Goal: Transaction & Acquisition: Purchase product/service

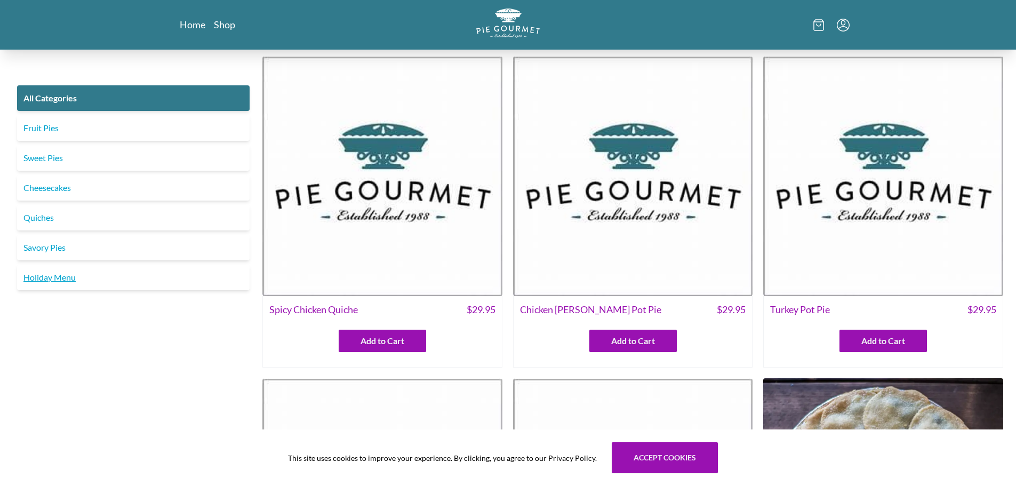
click at [57, 275] on link "Holiday Menu" at bounding box center [133, 278] width 233 height 26
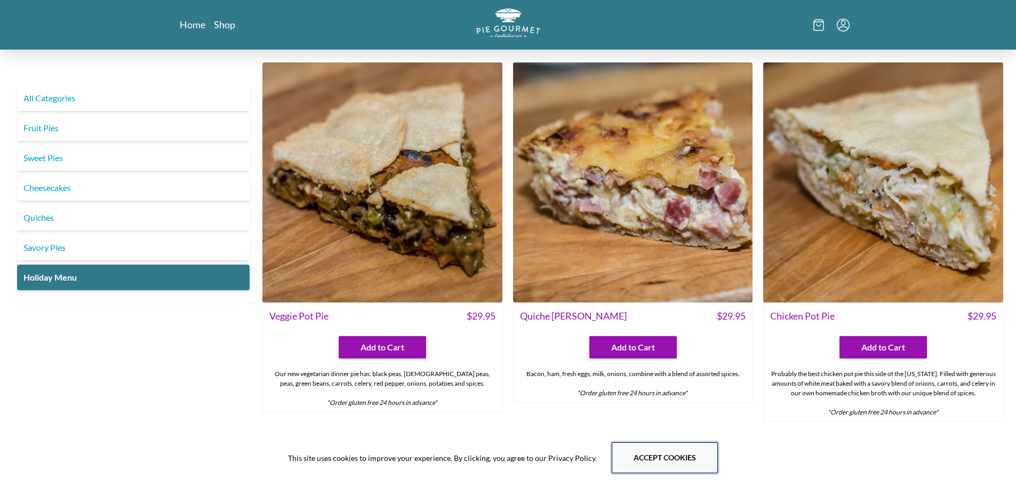
click at [653, 452] on button "Accept cookies" at bounding box center [665, 457] width 106 height 31
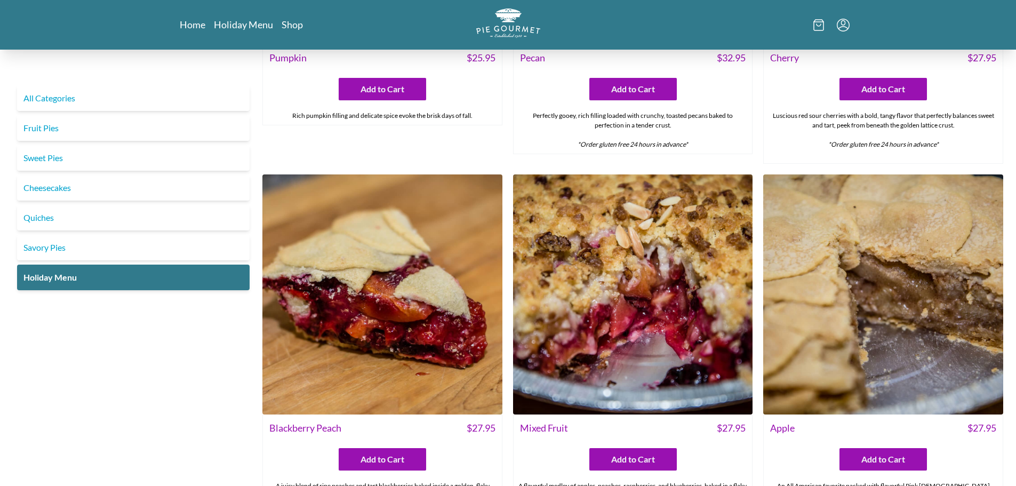
scroll to position [1577, 0]
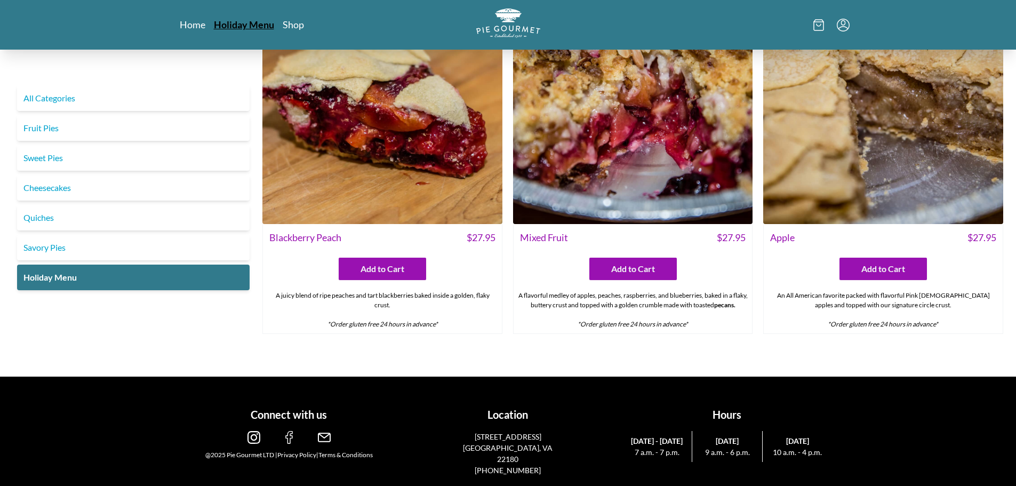
click at [244, 22] on link "Holiday Menu" at bounding box center [244, 24] width 60 height 13
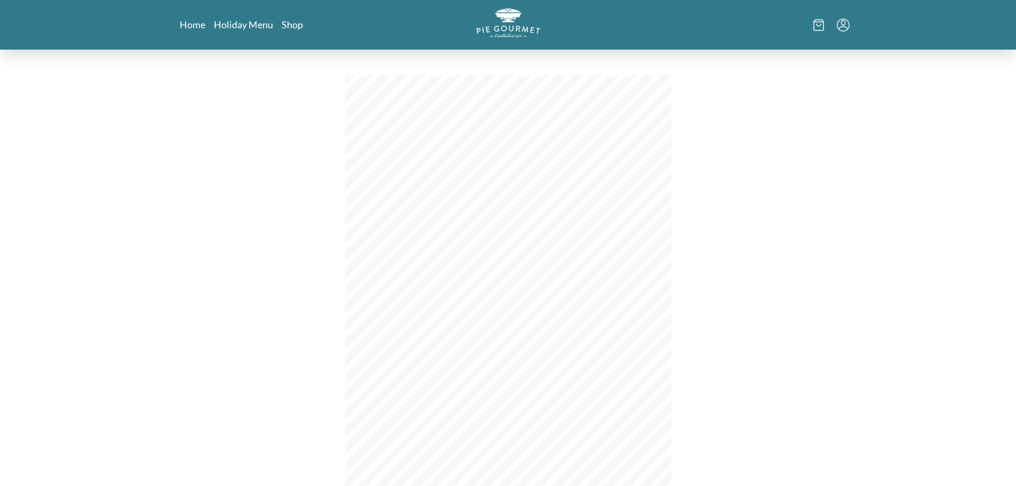
click at [190, 31] on nav "Home Holiday Menu Shop" at bounding box center [287, 24] width 215 height 13
click at [187, 24] on link "Home" at bounding box center [193, 24] width 26 height 13
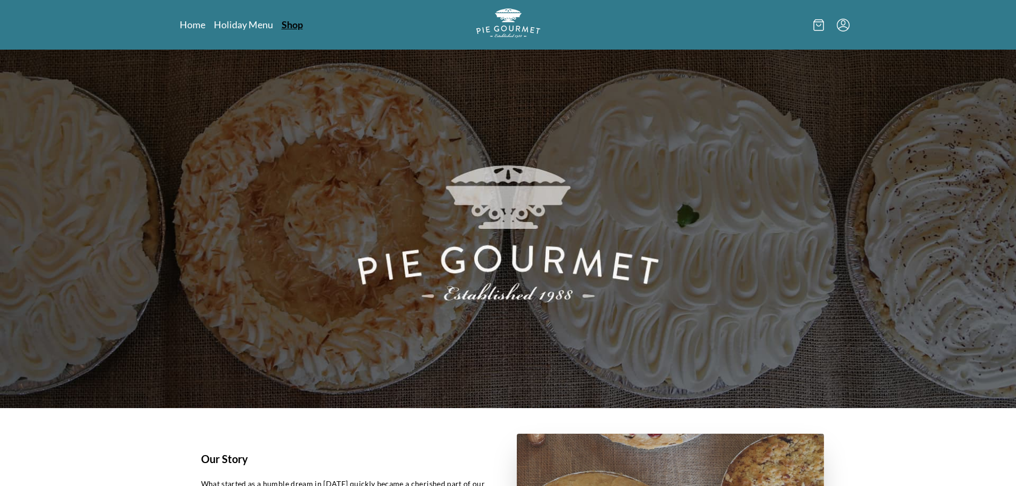
click at [298, 26] on link "Shop" at bounding box center [292, 24] width 21 height 13
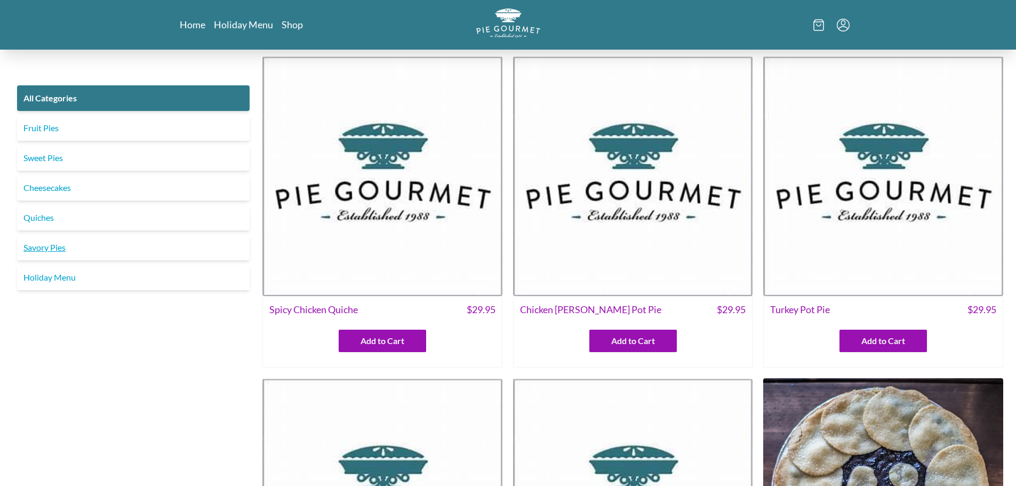
click at [40, 245] on link "Savory Pies" at bounding box center [133, 248] width 233 height 26
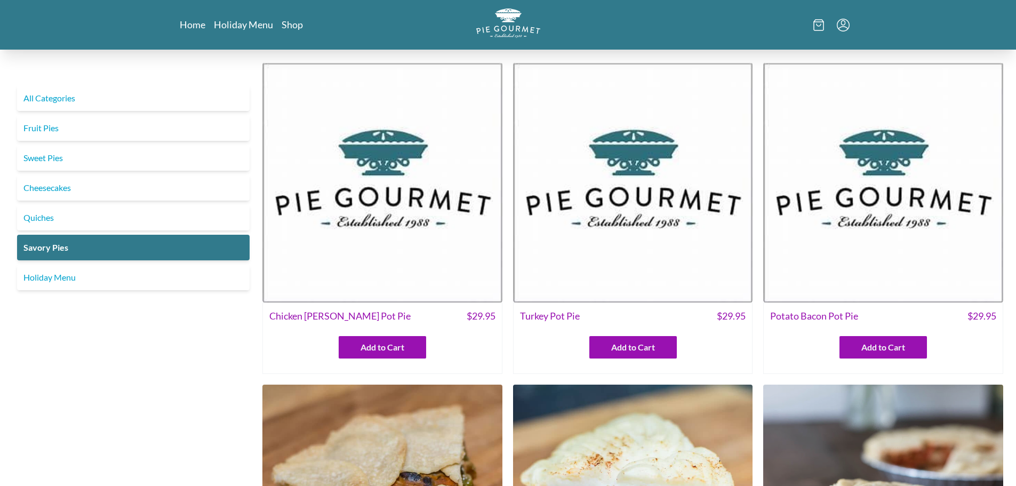
click at [336, 319] on span "Chicken [PERSON_NAME] Pot Pie" at bounding box center [339, 316] width 141 height 14
click at [353, 261] on img at bounding box center [382, 182] width 240 height 240
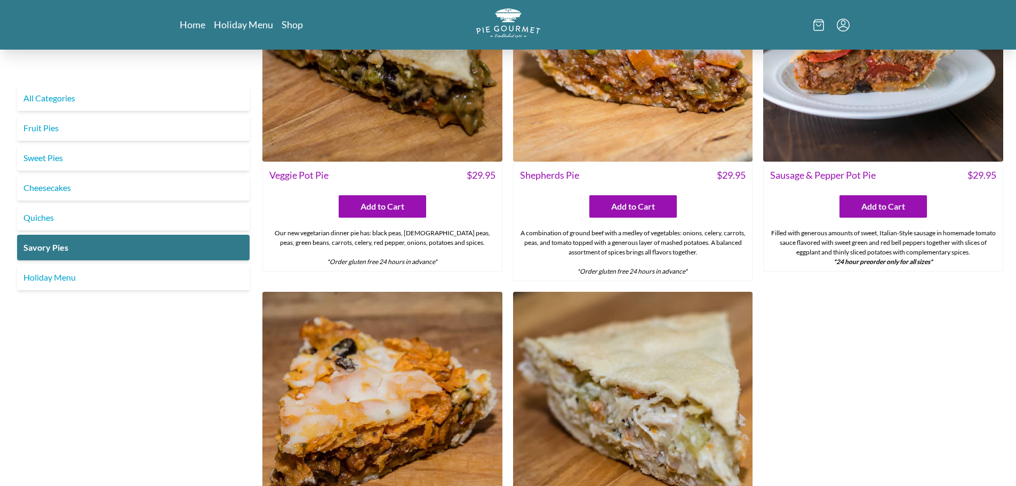
scroll to position [693, 0]
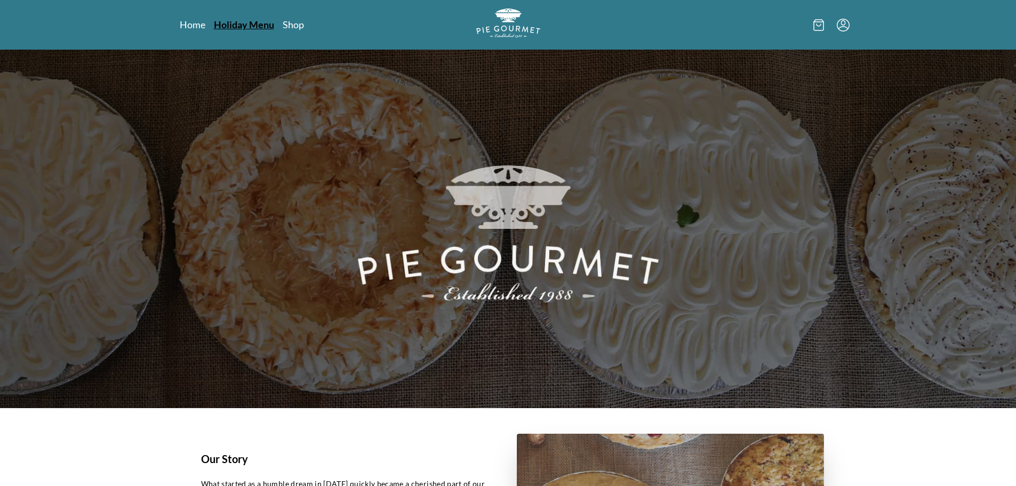
click at [250, 23] on link "Holiday Menu" at bounding box center [244, 24] width 60 height 13
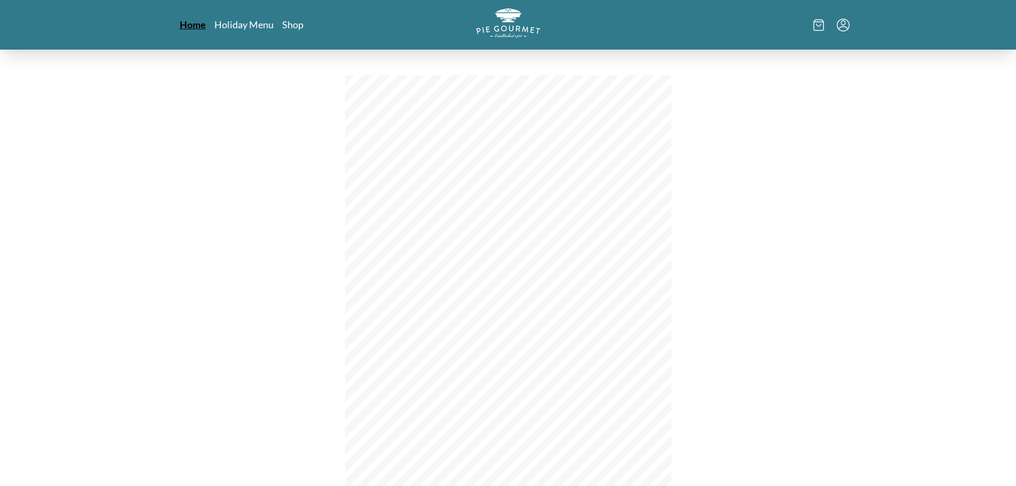
click at [183, 22] on link "Home" at bounding box center [193, 24] width 26 height 13
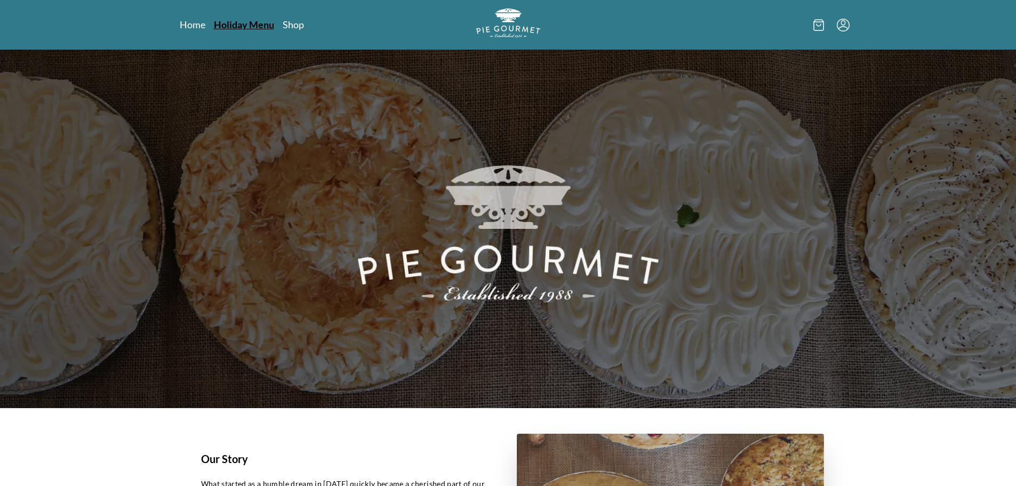
click at [240, 23] on link "Holiday Menu" at bounding box center [244, 24] width 60 height 13
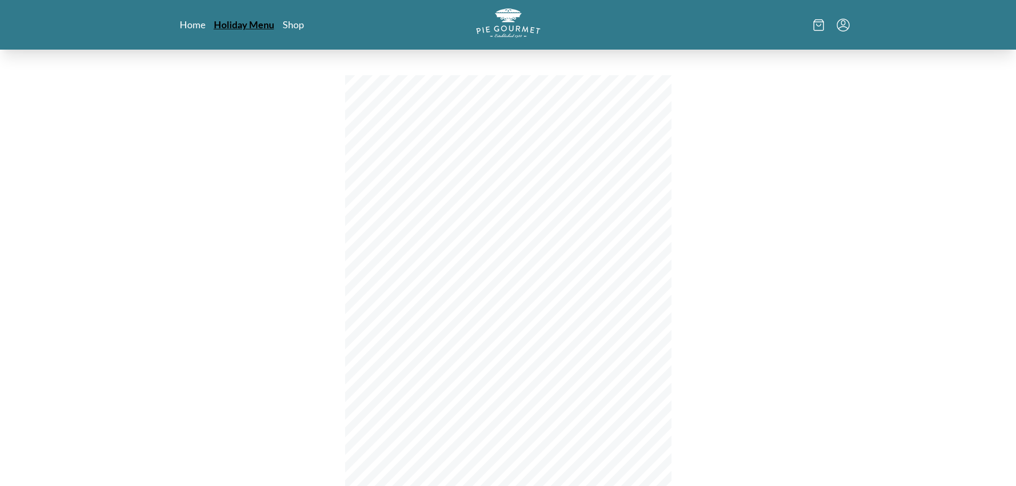
click at [242, 20] on link "Holiday Menu" at bounding box center [244, 24] width 60 height 13
click at [250, 26] on link "Holiday Menu" at bounding box center [244, 24] width 60 height 13
click at [194, 22] on link "Home" at bounding box center [193, 24] width 26 height 13
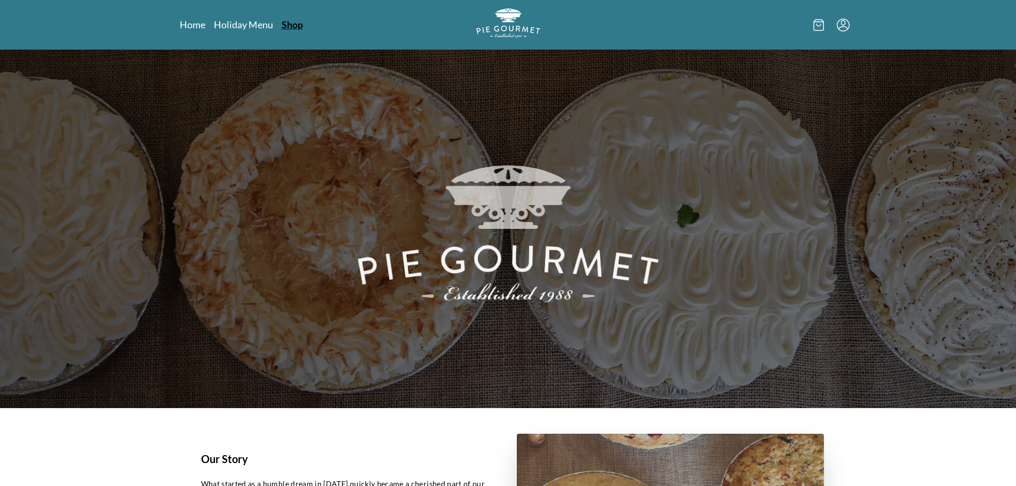
click at [292, 26] on link "Shop" at bounding box center [292, 24] width 21 height 13
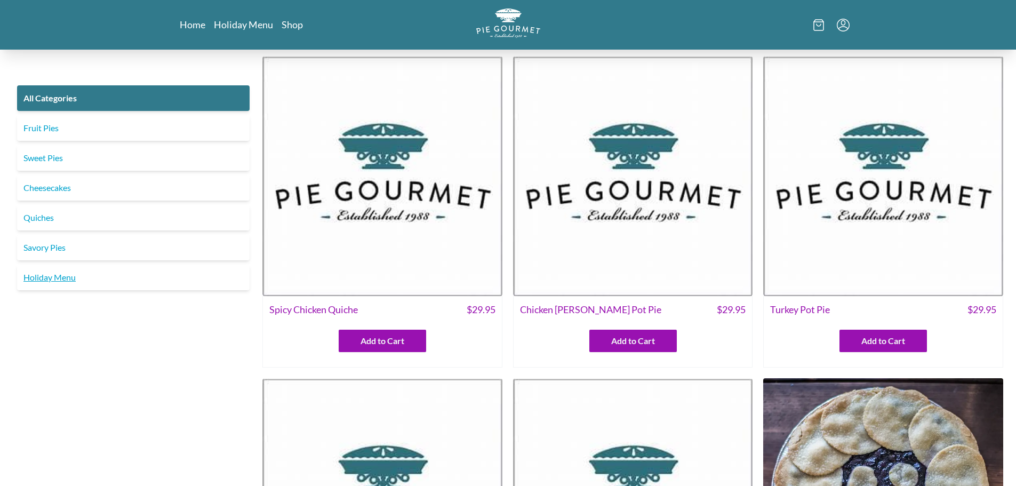
click at [35, 277] on link "Holiday Menu" at bounding box center [133, 278] width 233 height 26
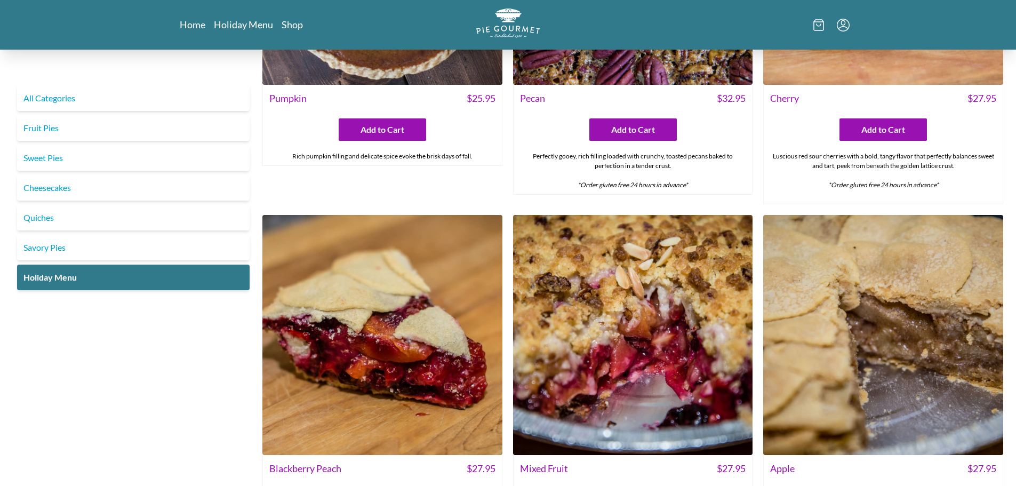
scroll to position [1115, 0]
